Goal: Task Accomplishment & Management: Manage account settings

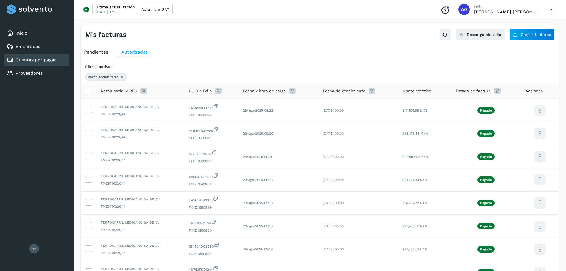
scroll to position [74, 0]
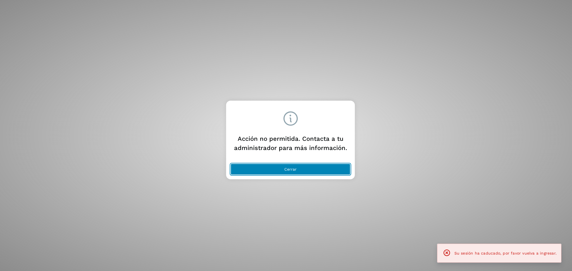
click at [298, 174] on button "Cerrar" at bounding box center [291, 169] width 120 height 11
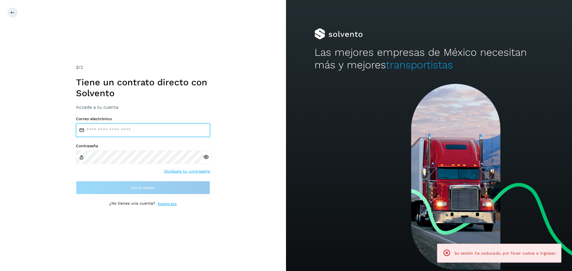
type input "**********"
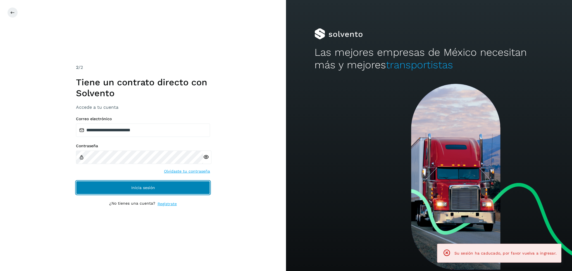
click at [180, 190] on button "Inicia sesión" at bounding box center [143, 187] width 134 height 13
